Goal: Transaction & Acquisition: Download file/media

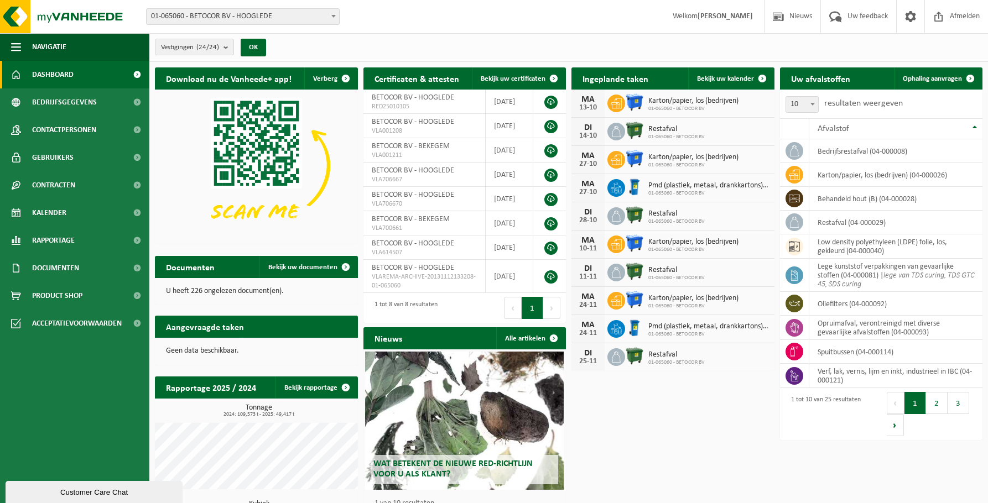
click at [658, 410] on div "Download nu de Vanheede+ app! Verberg Certificaten & attesten Bekijk uw certifi…" at bounding box center [568, 329] width 833 height 535
click at [41, 272] on span "Documenten" at bounding box center [55, 268] width 47 height 28
click at [48, 291] on span "Facturen" at bounding box center [48, 295] width 29 height 21
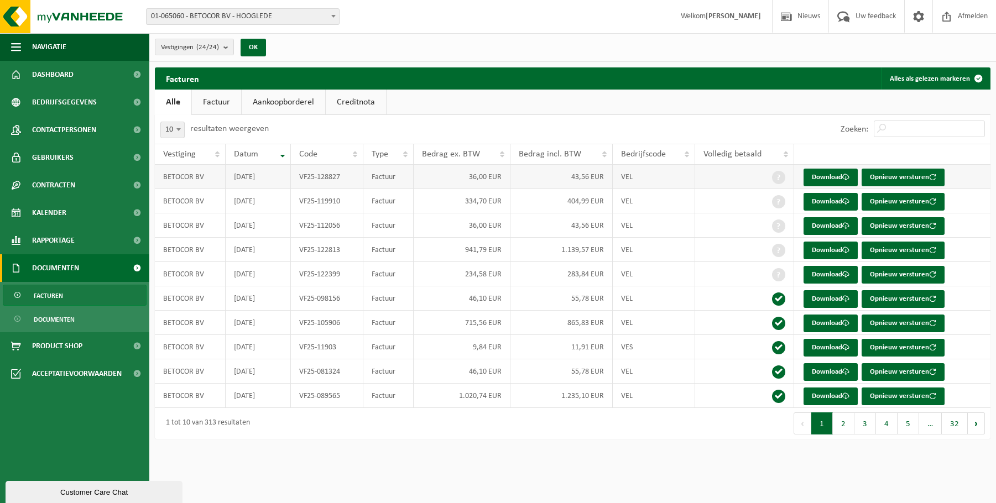
click at [267, 179] on td "[DATE]" at bounding box center [258, 177] width 65 height 24
click at [479, 171] on td "36,00 EUR" at bounding box center [462, 177] width 97 height 24
click at [625, 177] on td "VEL" at bounding box center [654, 177] width 82 height 24
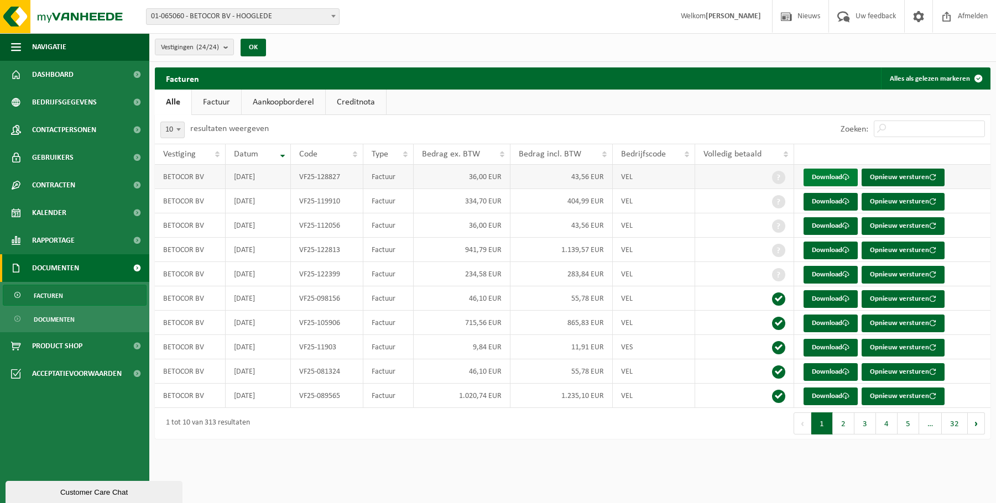
click at [823, 175] on link "Download" at bounding box center [831, 178] width 54 height 18
click at [668, 462] on html "Vestiging: 01-065060 - BETOCOR BV - HOOGLEDE 10-769446 - BETOCOR BV - BEKEGEM 1…" at bounding box center [498, 251] width 996 height 503
click at [461, 27] on div "Vestiging: 01-065060 - BETOCOR BV - HOOGLEDE 10-769446 - BETOCOR BV - BEKEGEM 1…" at bounding box center [498, 17] width 996 height 34
click at [780, 279] on span at bounding box center [778, 274] width 13 height 13
click at [783, 259] on td at bounding box center [744, 250] width 98 height 24
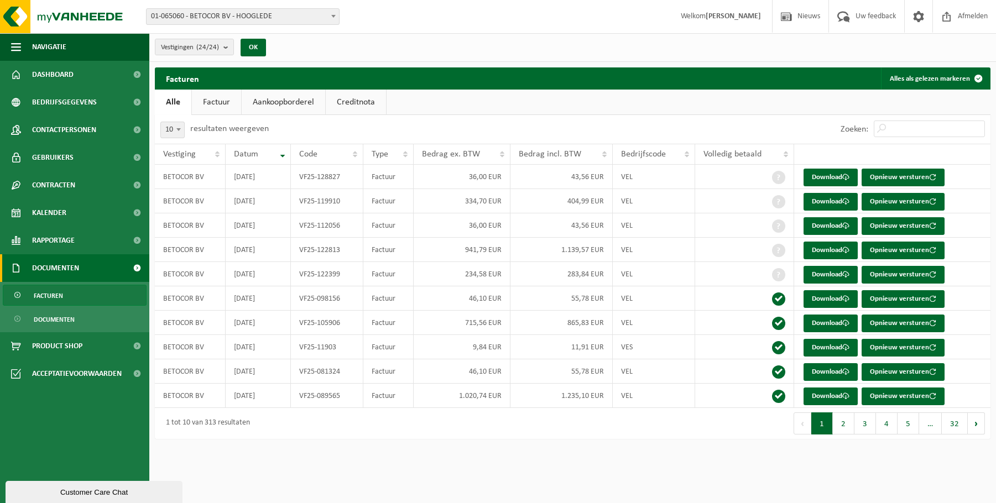
click at [458, 110] on ul "Alle Factuur Aankoopborderel Creditnota" at bounding box center [573, 102] width 836 height 25
click at [208, 102] on link "Factuur" at bounding box center [216, 102] width 49 height 25
